Goal: Information Seeking & Learning: Learn about a topic

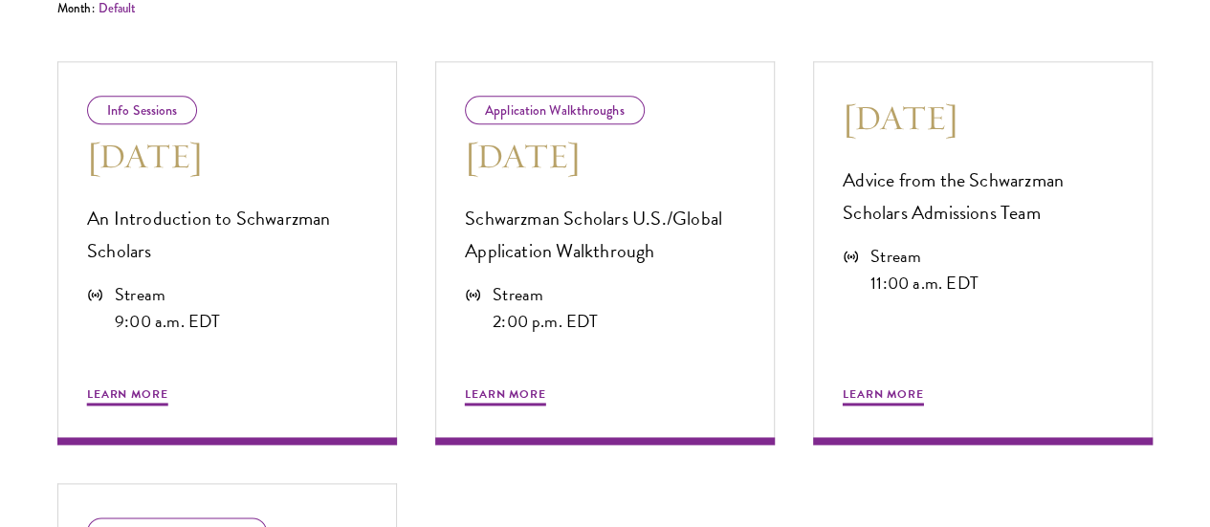
scroll to position [1154, 0]
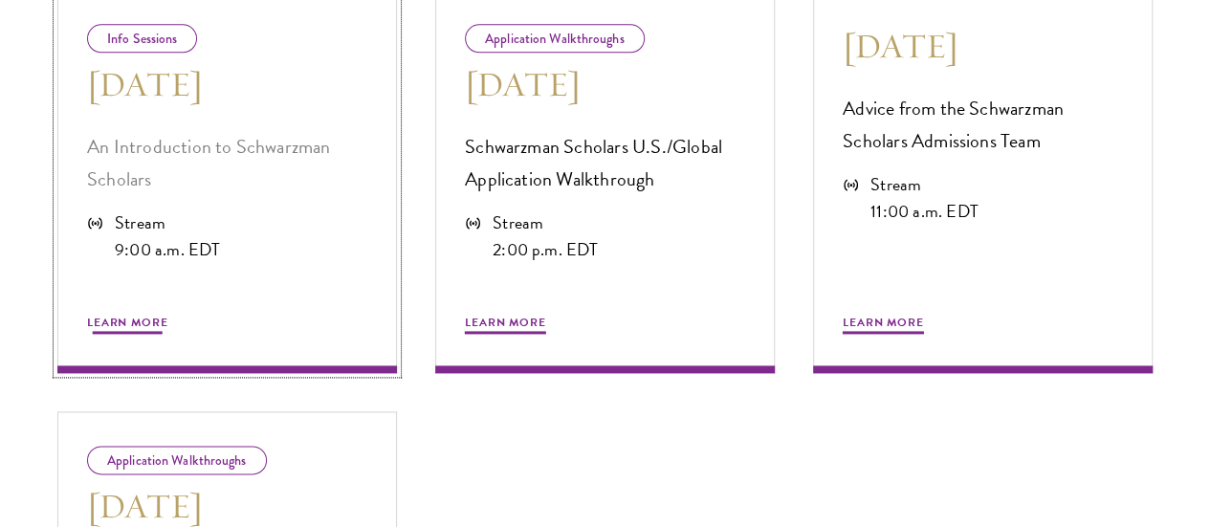
click at [243, 337] on div "Learn More" at bounding box center [227, 300] width 280 height 74
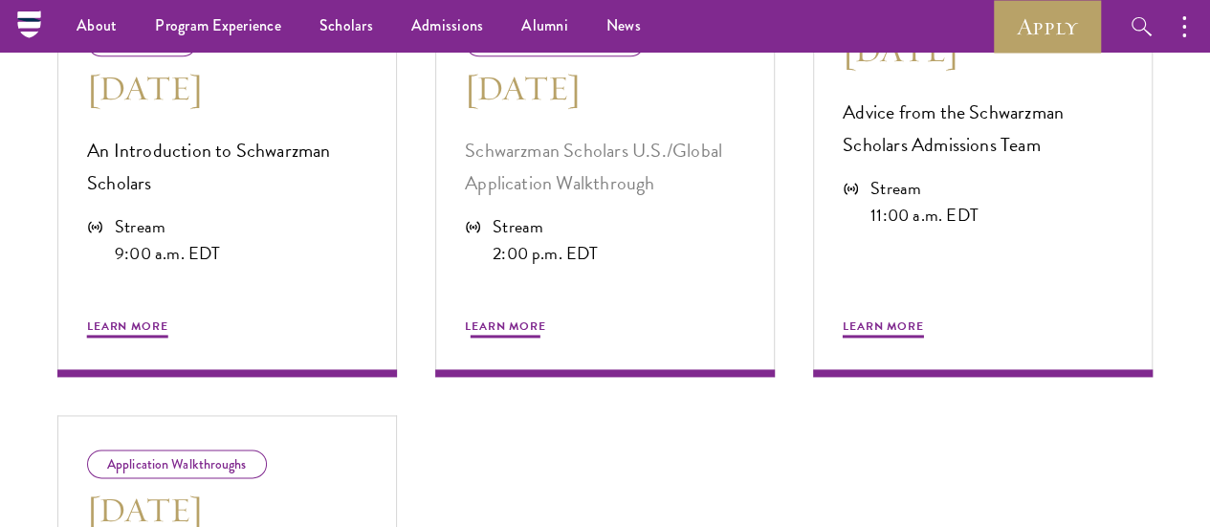
scroll to position [1154, 0]
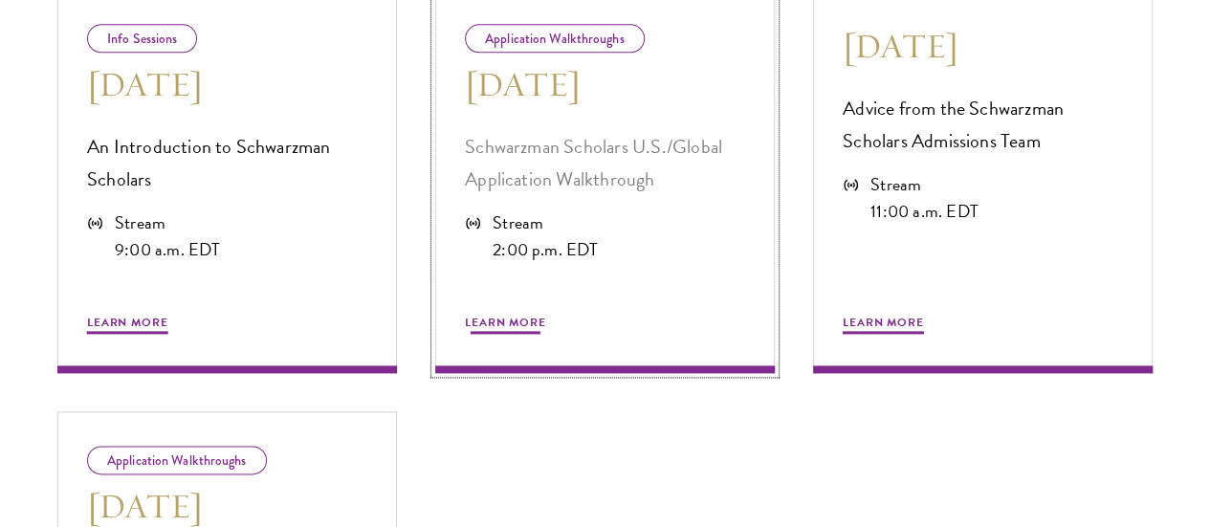
click at [538, 195] on p "Schwarzman Scholars U.S./Global Application Walkthrough" at bounding box center [605, 162] width 280 height 65
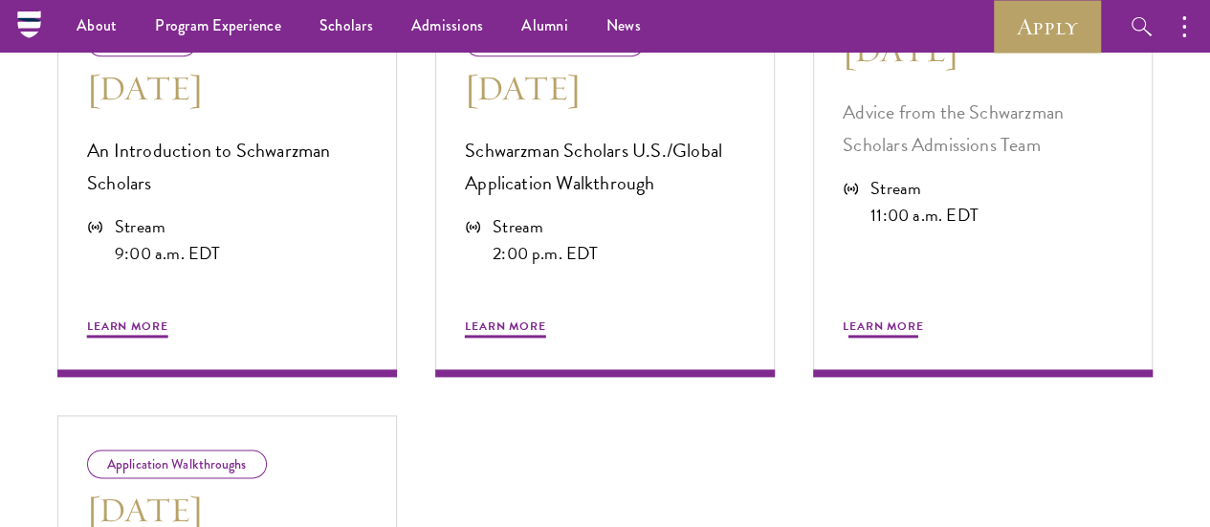
scroll to position [1154, 0]
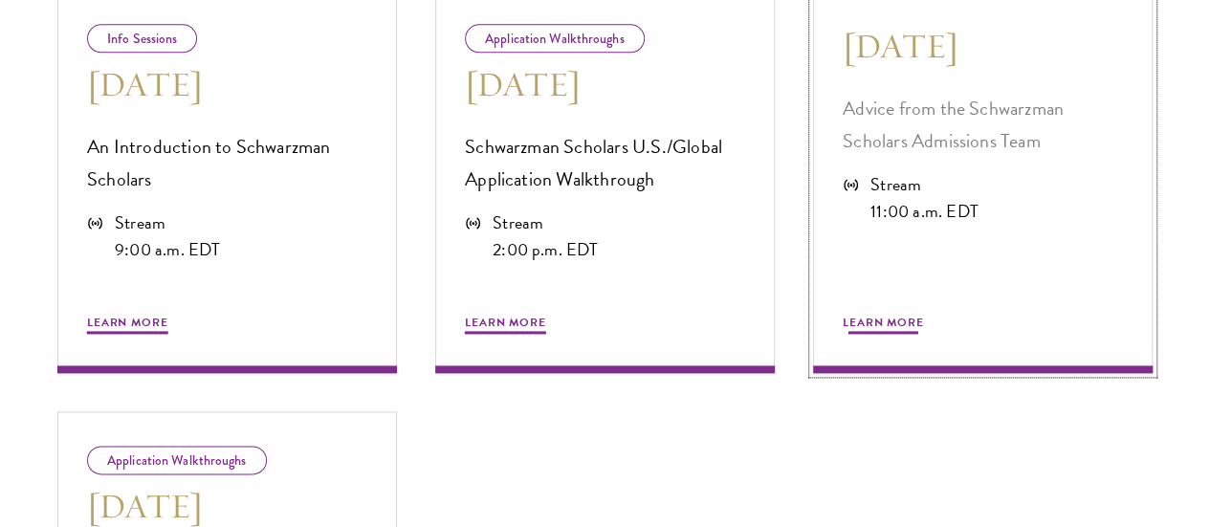
click at [948, 225] on div "11:00 a.m. EDT" at bounding box center [925, 211] width 108 height 27
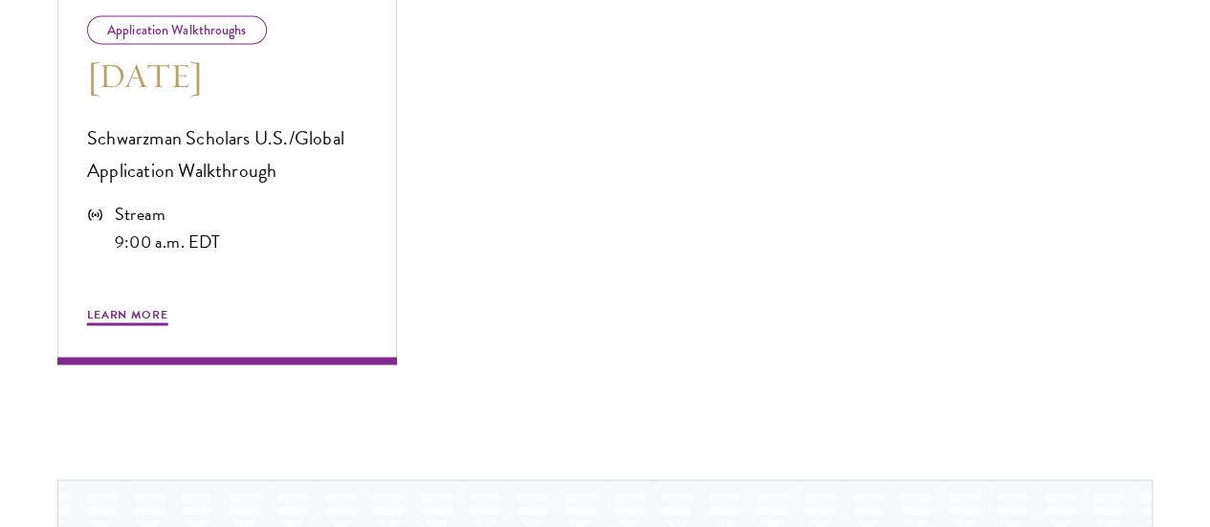
scroll to position [1588, 0]
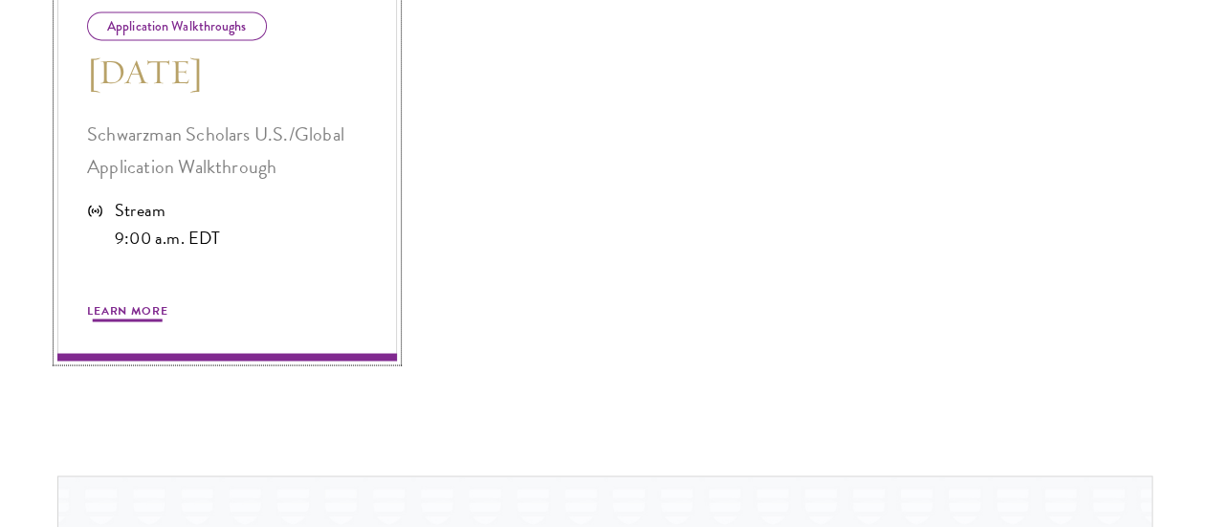
click at [279, 183] on p "Schwarzman Scholars U.S./Global Application Walkthrough" at bounding box center [227, 150] width 280 height 65
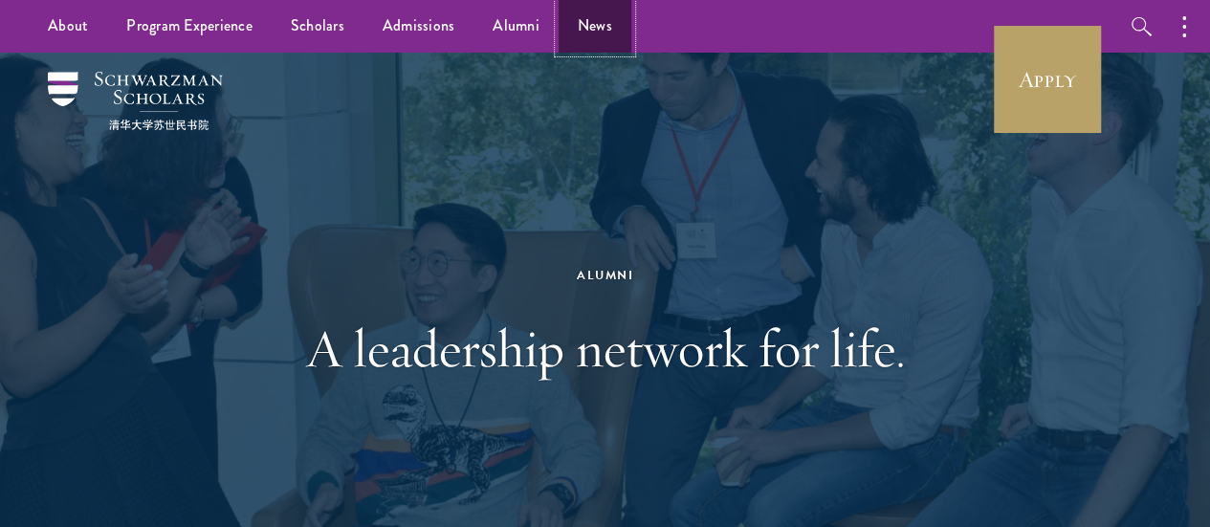
click at [607, 35] on link "News" at bounding box center [595, 26] width 73 height 53
